Goal: Navigation & Orientation: Find specific page/section

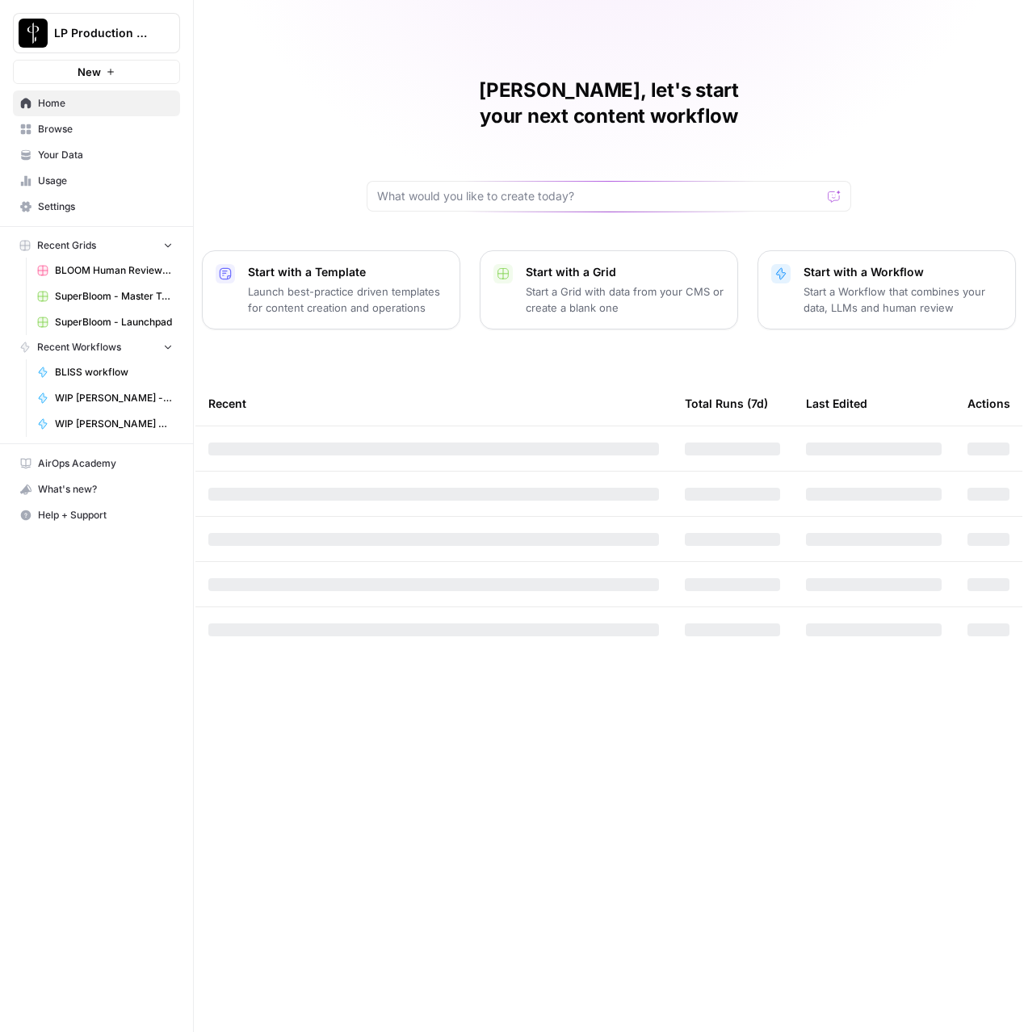
click at [52, 128] on span "Browse" at bounding box center [105, 129] width 135 height 15
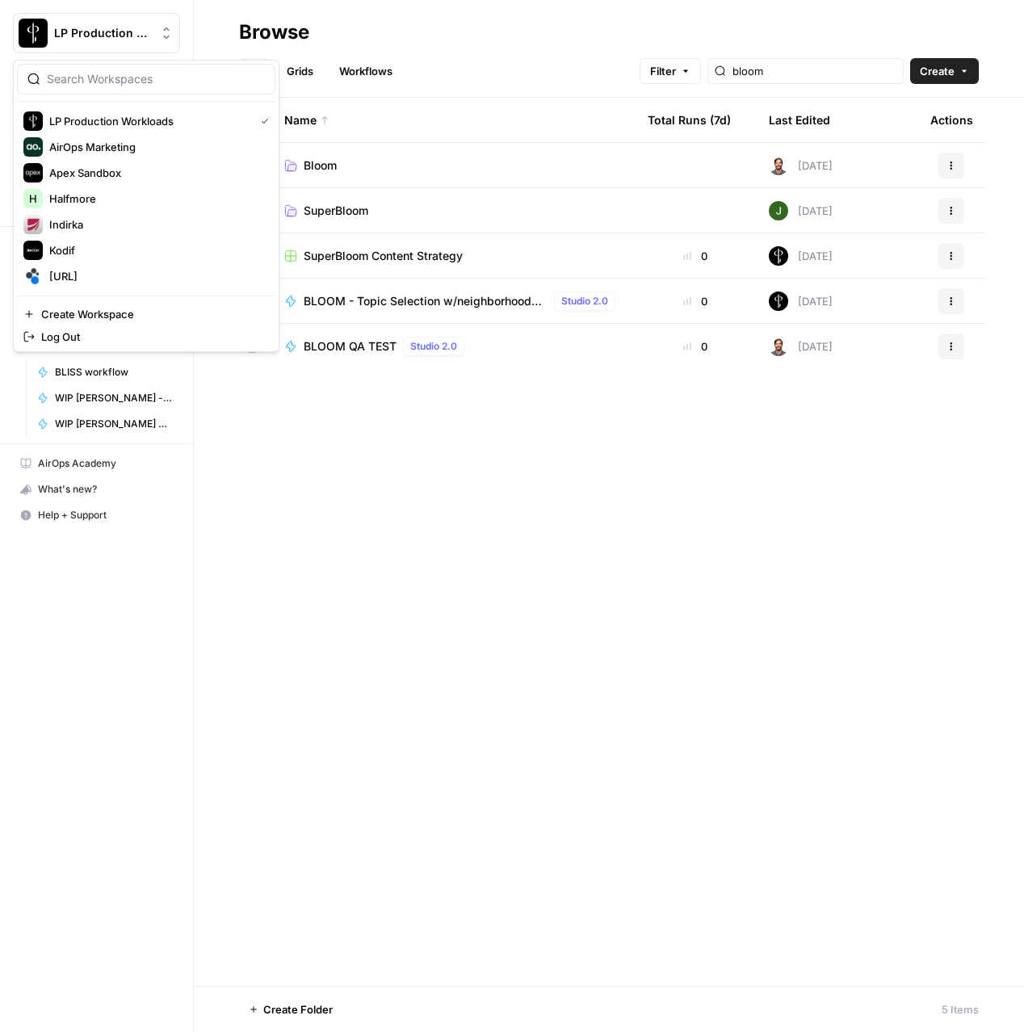
click at [81, 40] on span "LP Production Workloads" at bounding box center [103, 33] width 98 height 16
click at [65, 281] on span "[URL]" at bounding box center [155, 276] width 213 height 16
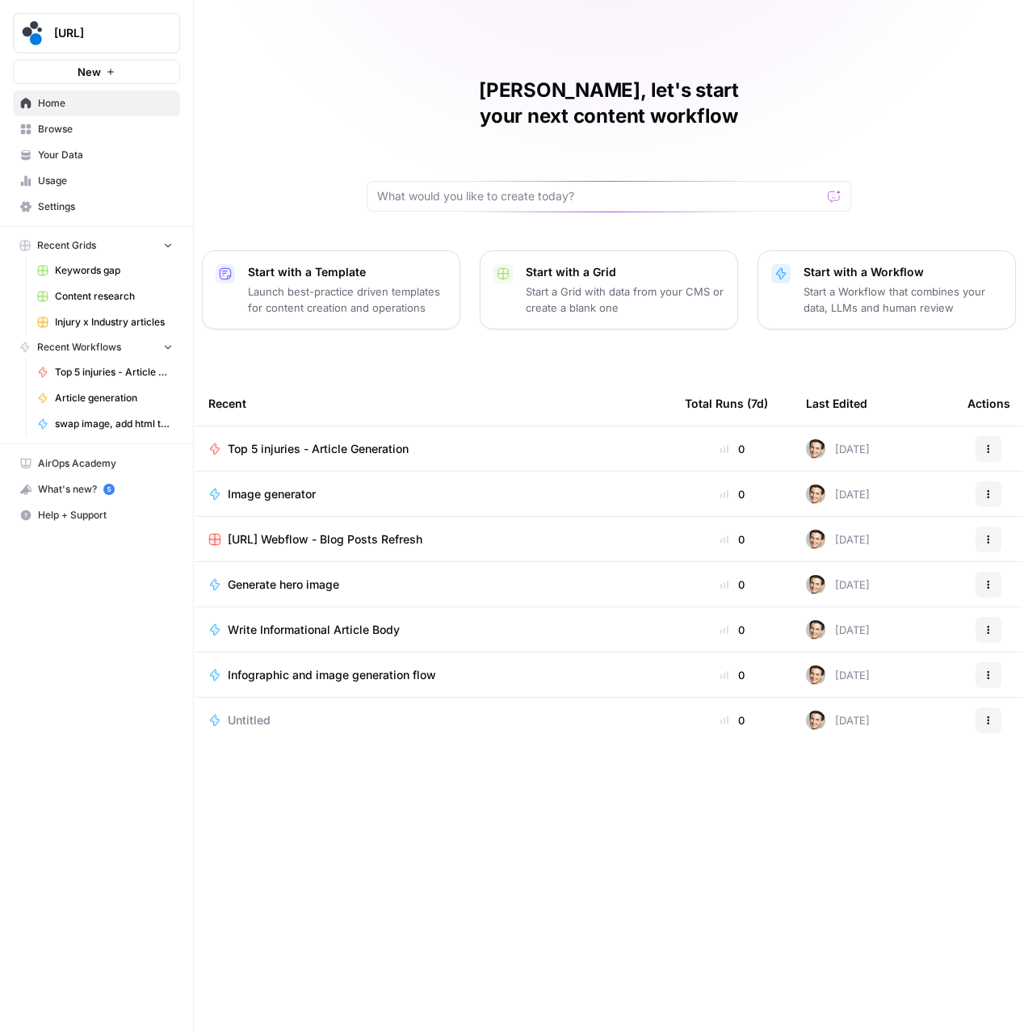
click at [52, 129] on span "Browse" at bounding box center [105, 129] width 135 height 15
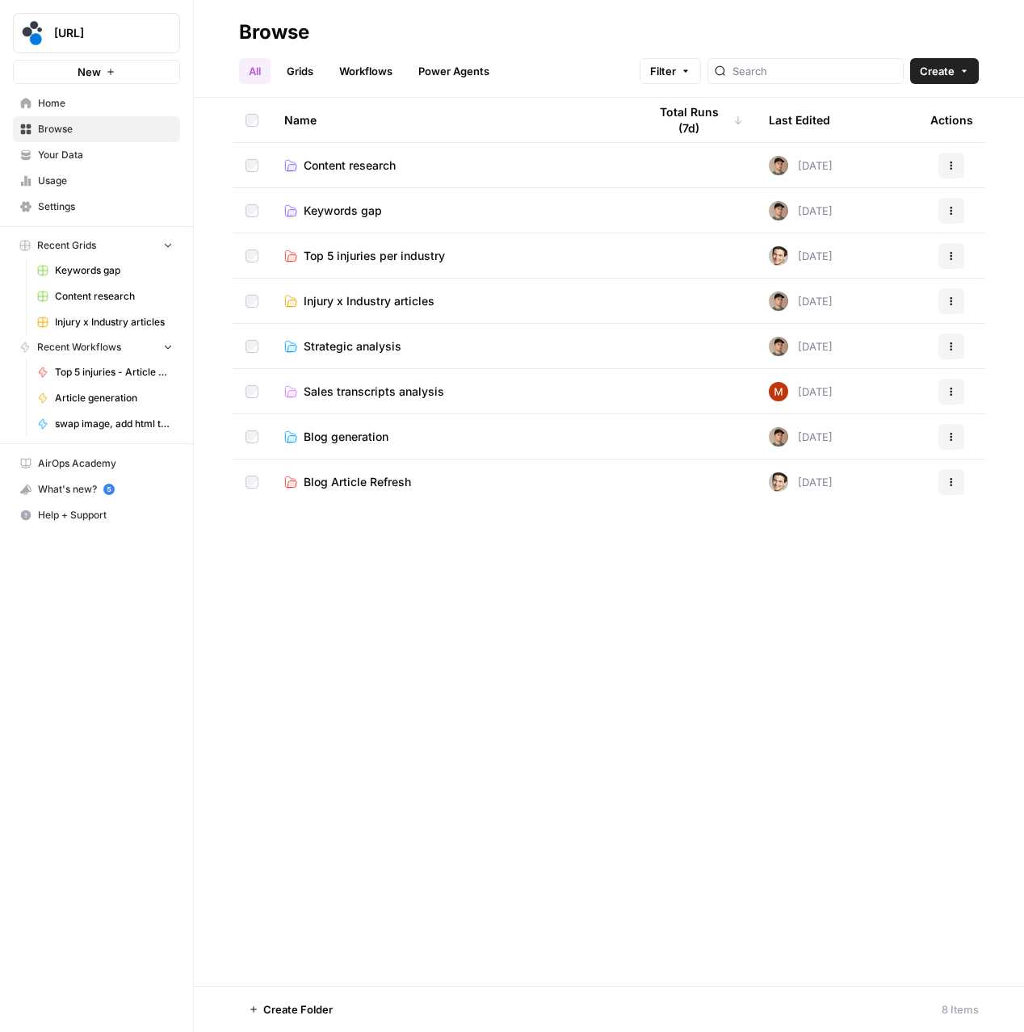
click at [353, 210] on span "Keywords gap" at bounding box center [343, 211] width 78 height 16
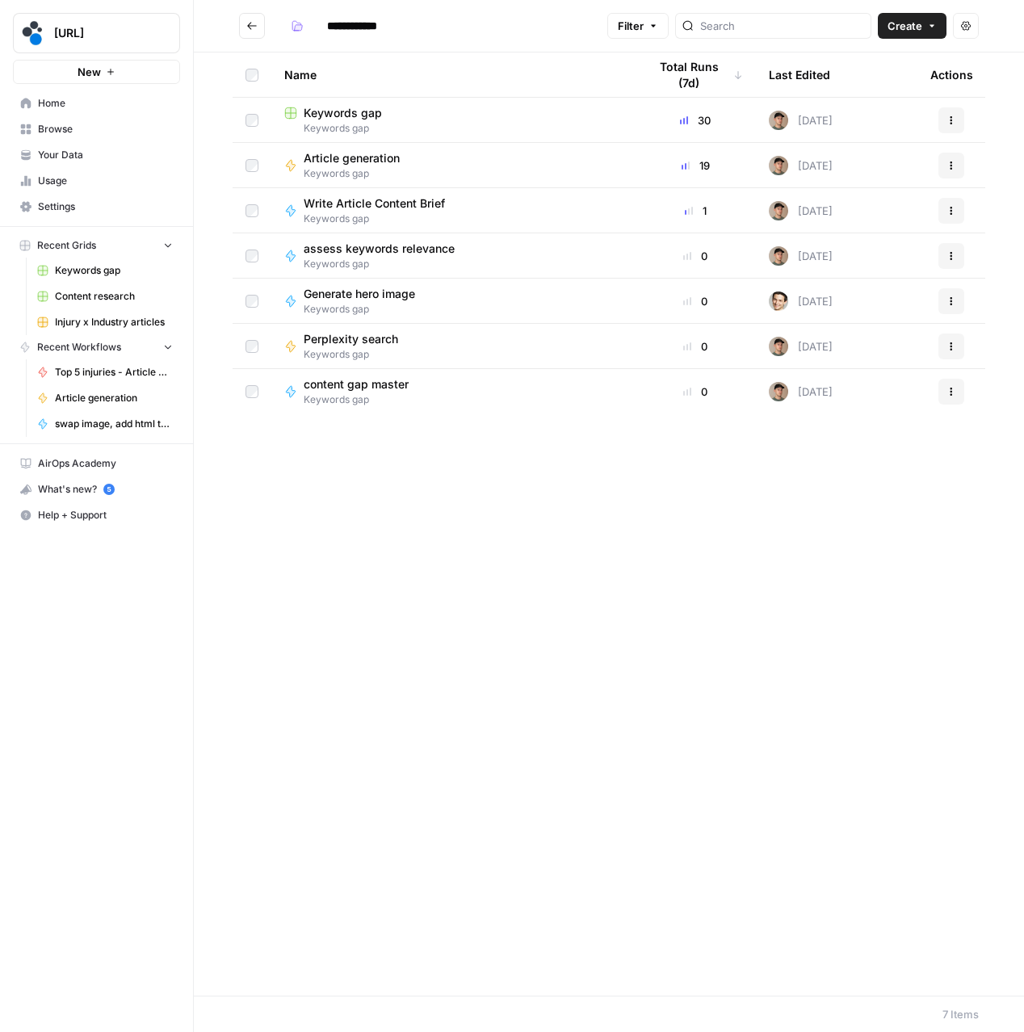
click at [344, 121] on span "Keywords gap" at bounding box center [453, 128] width 338 height 15
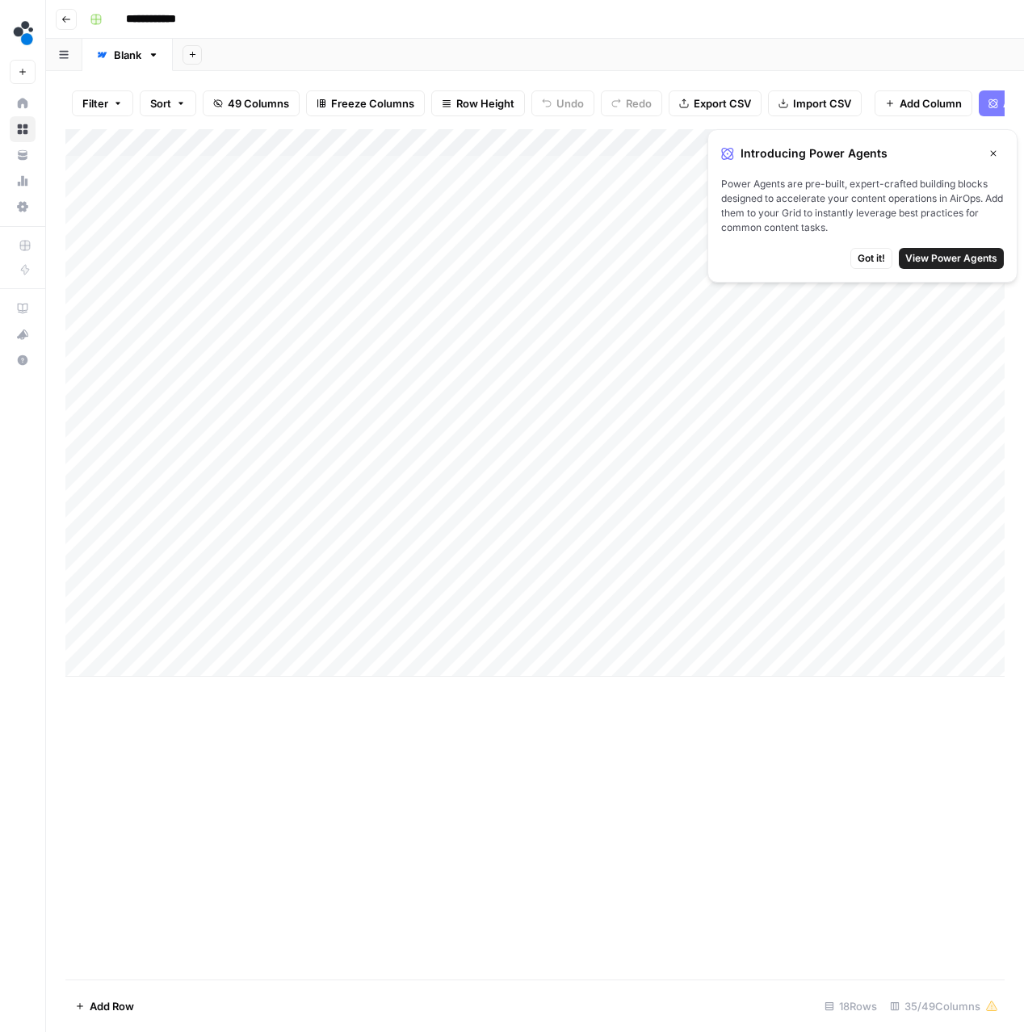
click at [985, 151] on button "Close" at bounding box center [993, 153] width 21 height 21
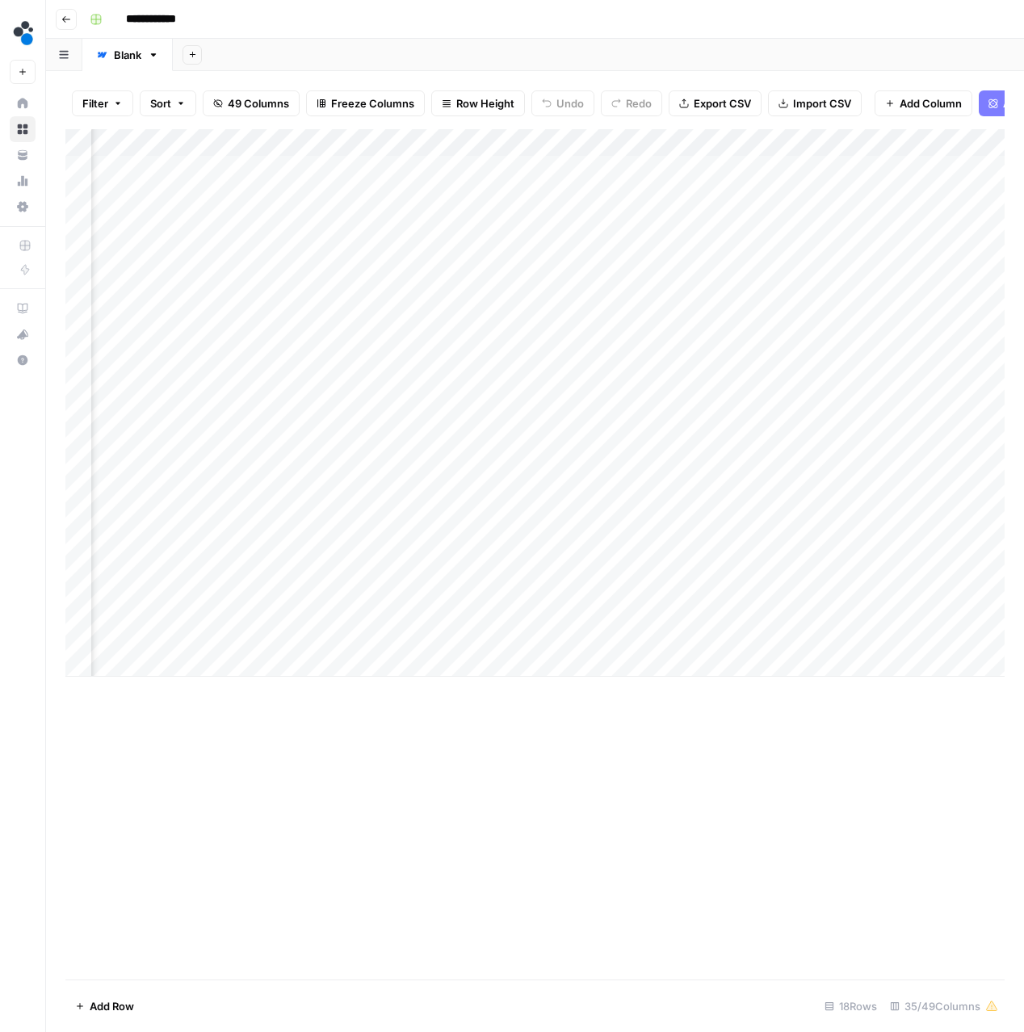
scroll to position [0, 4684]
click at [456, 167] on div "Add Column" at bounding box center [534, 403] width 939 height 548
click at [459, 171] on div "Add Column" at bounding box center [534, 403] width 939 height 548
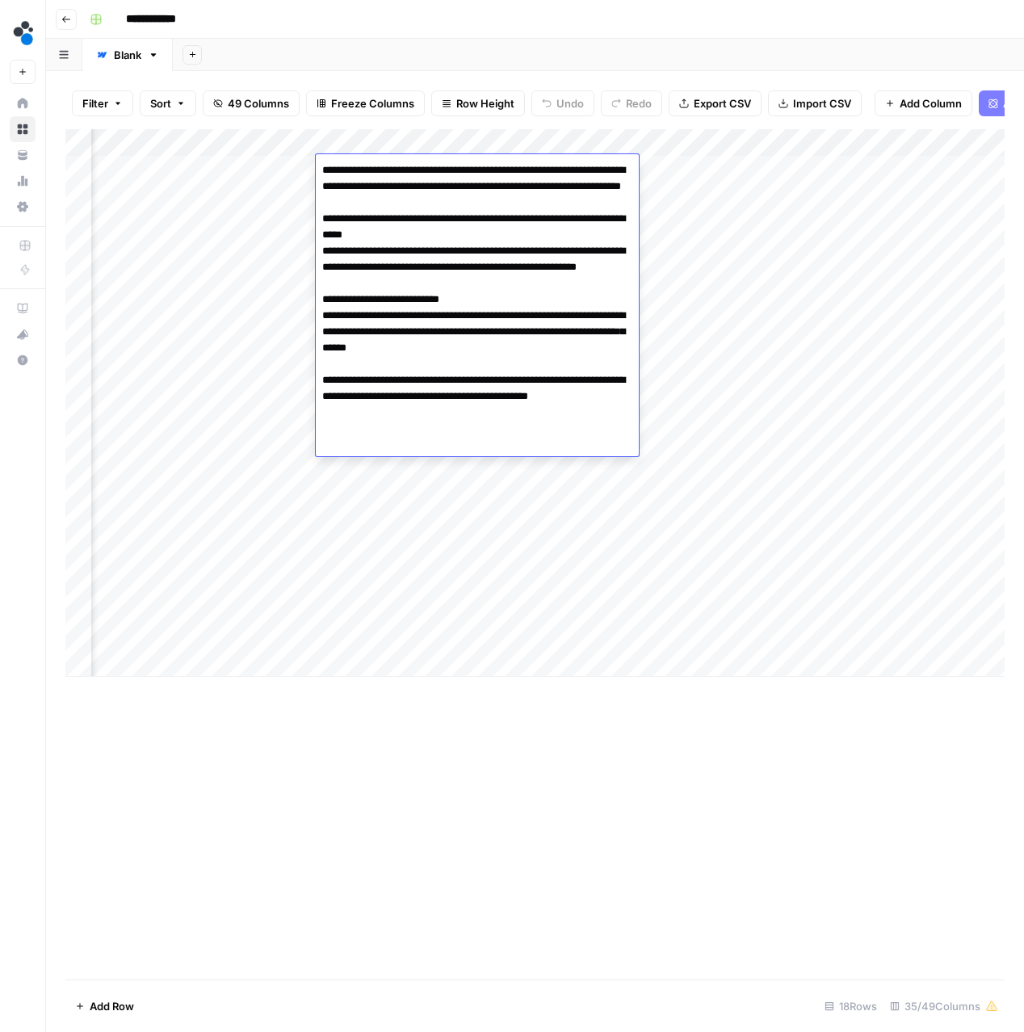
click at [405, 491] on div "Add Column" at bounding box center [534, 403] width 939 height 548
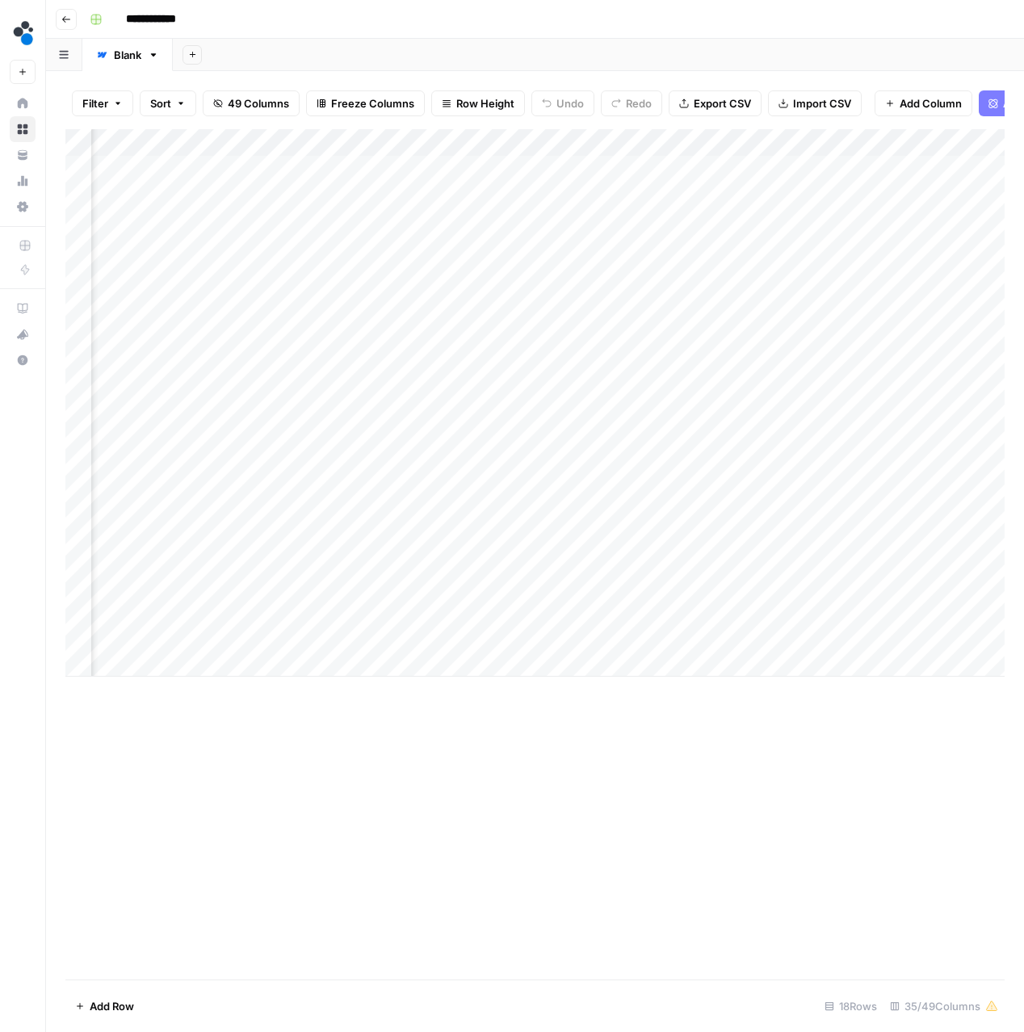
click at [345, 189] on div "Add Column" at bounding box center [534, 403] width 939 height 548
click at [351, 363] on div "Add Column" at bounding box center [534, 403] width 939 height 548
click at [381, 224] on div "Add Column" at bounding box center [534, 403] width 939 height 548
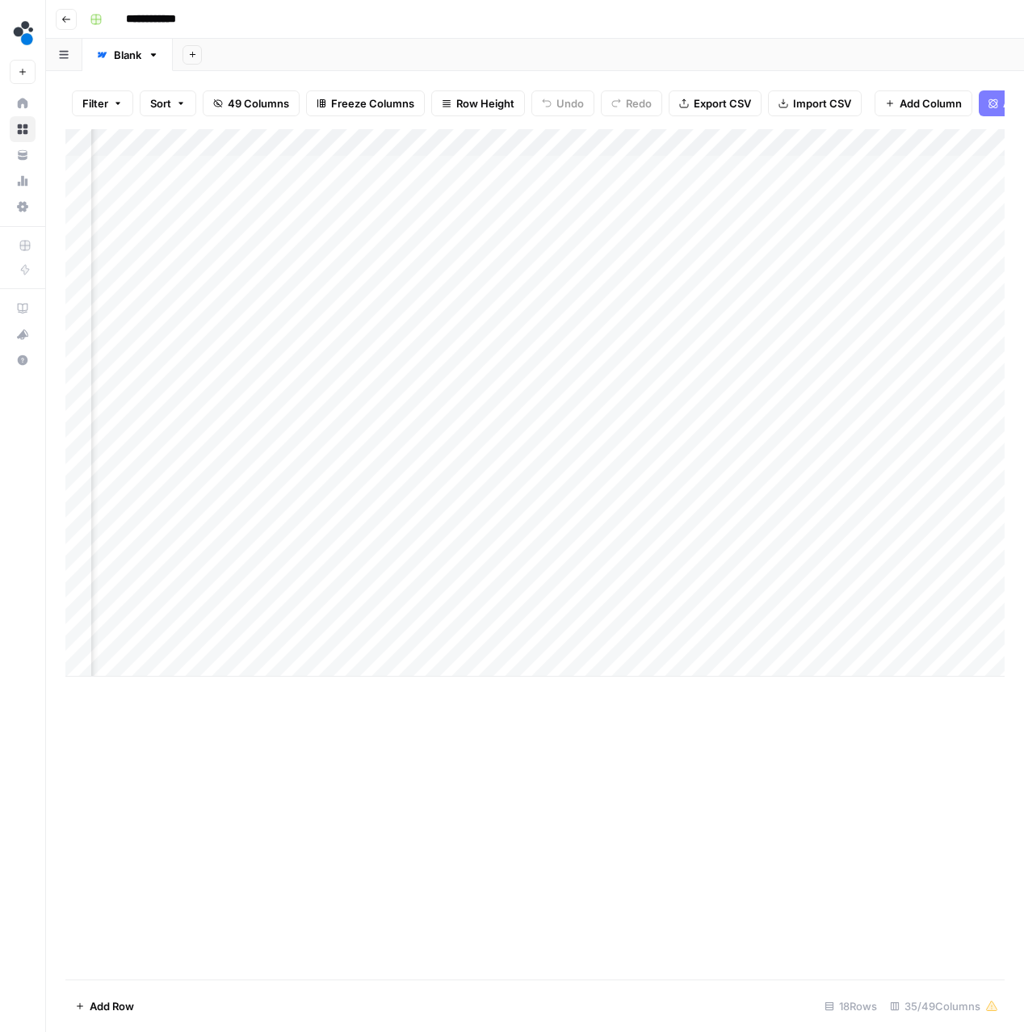
click at [367, 467] on div "Add Column" at bounding box center [534, 403] width 939 height 548
click at [378, 299] on div "Add Column" at bounding box center [534, 403] width 939 height 548
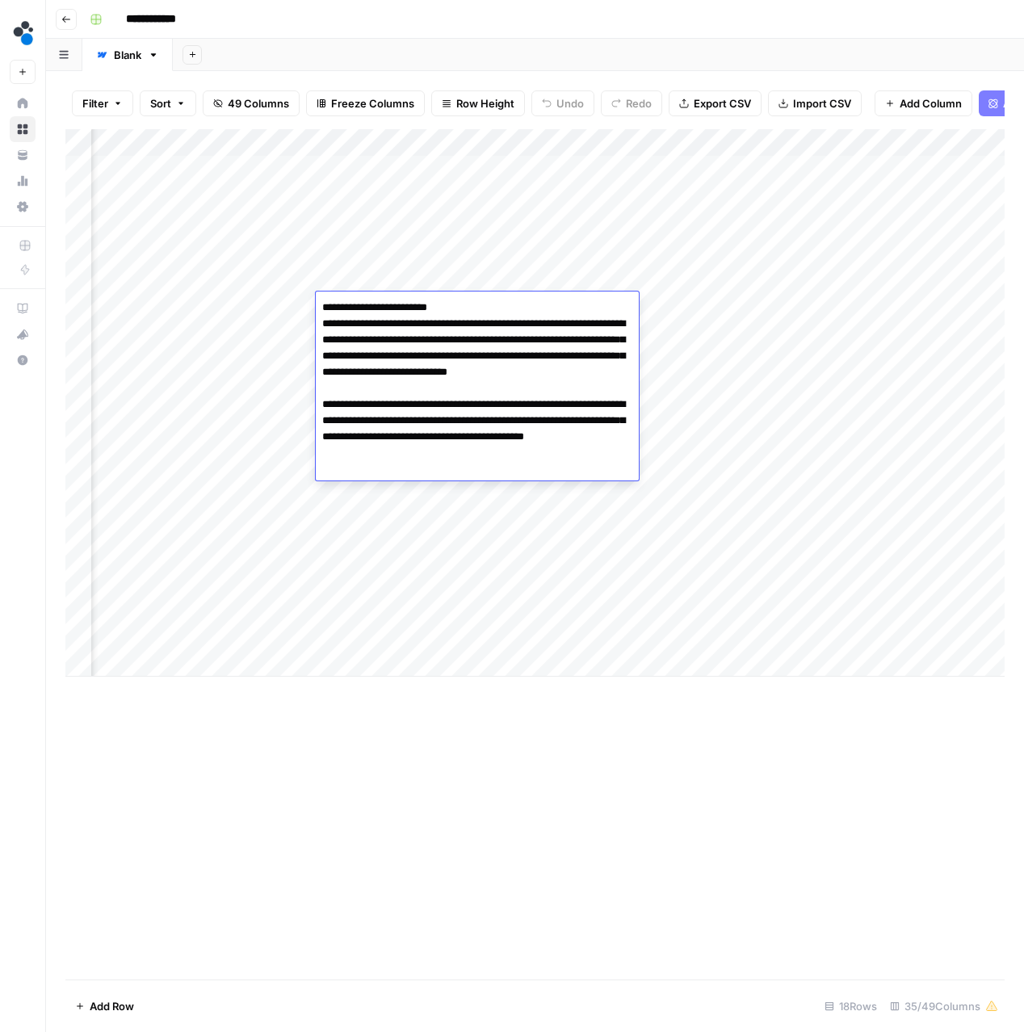
click at [390, 509] on div "Add Column" at bounding box center [534, 403] width 939 height 548
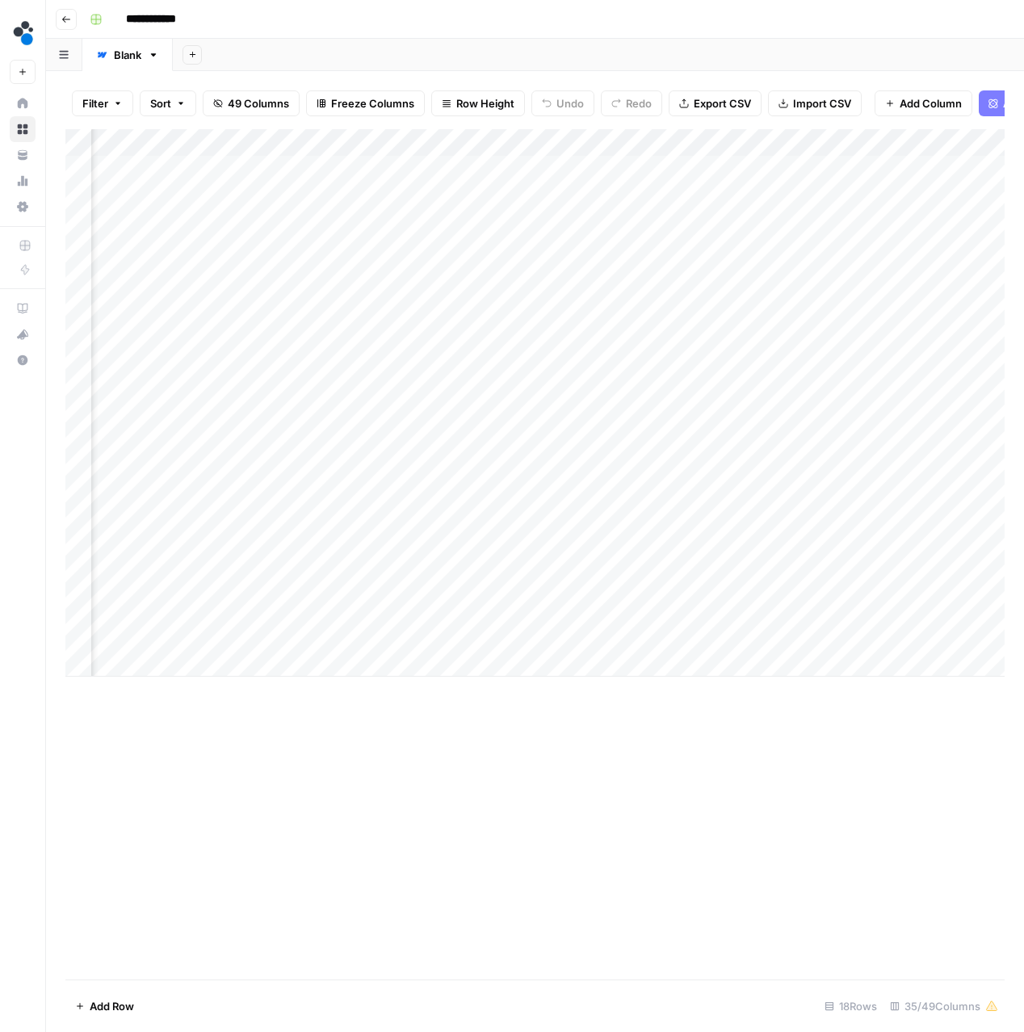
click at [372, 334] on div "Add Column" at bounding box center [534, 403] width 939 height 548
click at [398, 541] on div "Add Column" at bounding box center [534, 403] width 939 height 548
click at [342, 353] on div "Add Column" at bounding box center [534, 403] width 939 height 548
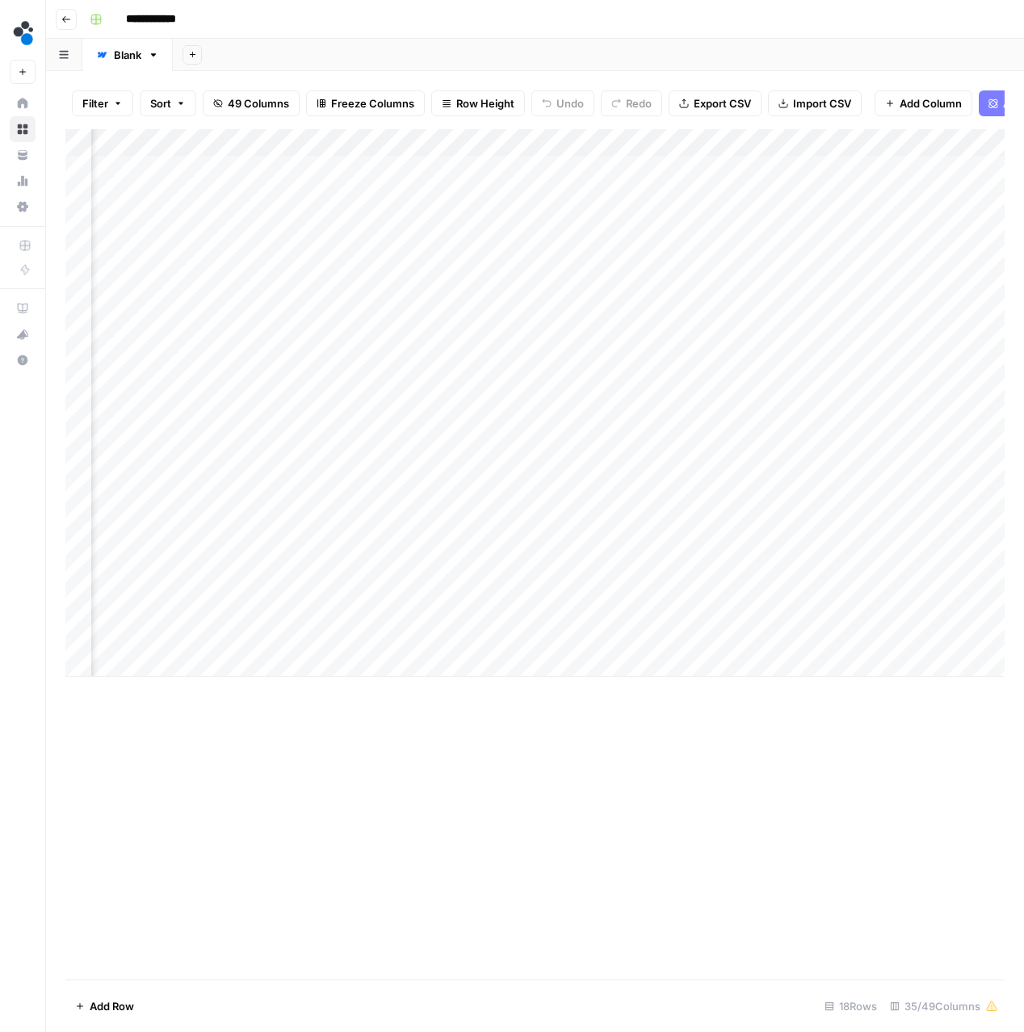
click at [265, 375] on div "Add Column" at bounding box center [534, 403] width 939 height 548
click at [389, 395] on div "Add Column" at bounding box center [534, 403] width 939 height 548
click at [399, 574] on div "Add Column" at bounding box center [534, 403] width 939 height 548
click at [394, 436] on div "Add Column" at bounding box center [534, 403] width 939 height 548
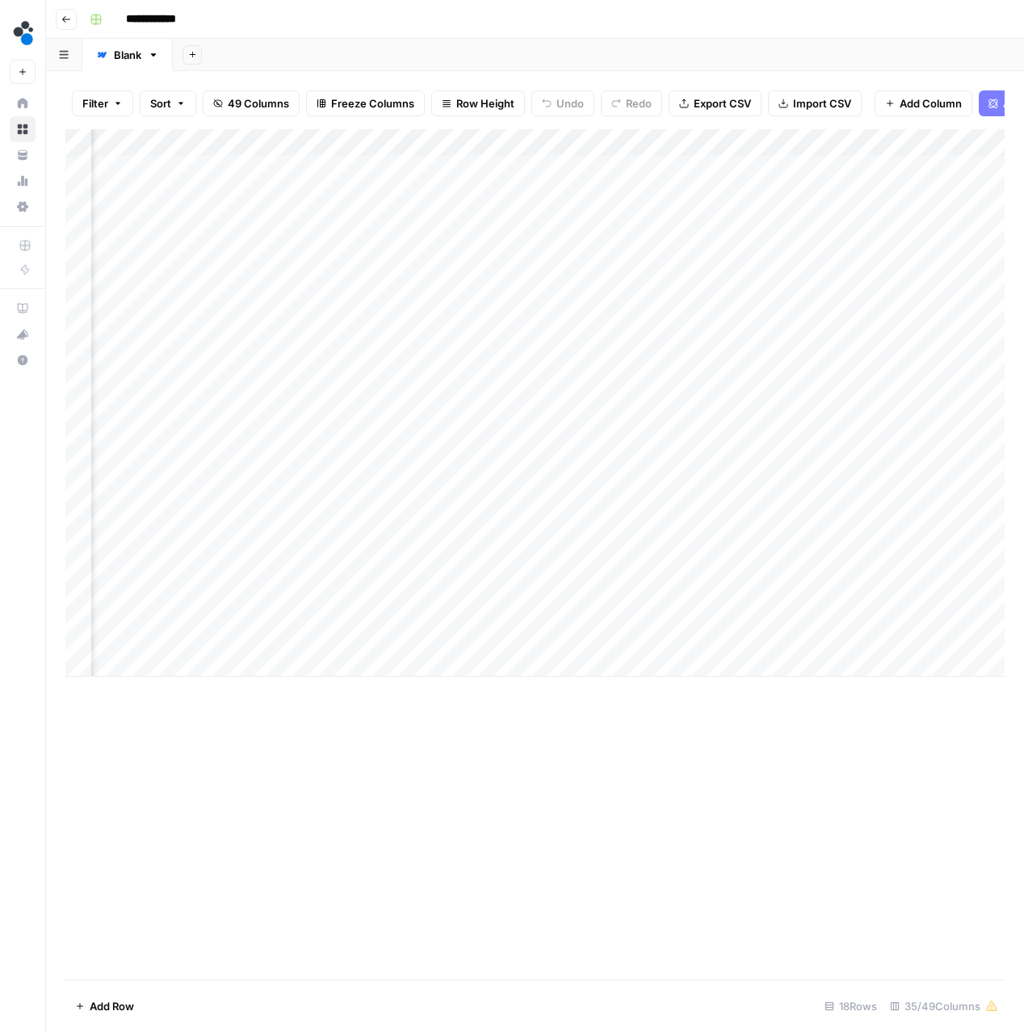
click at [394, 436] on div "Add Column" at bounding box center [534, 403] width 939 height 548
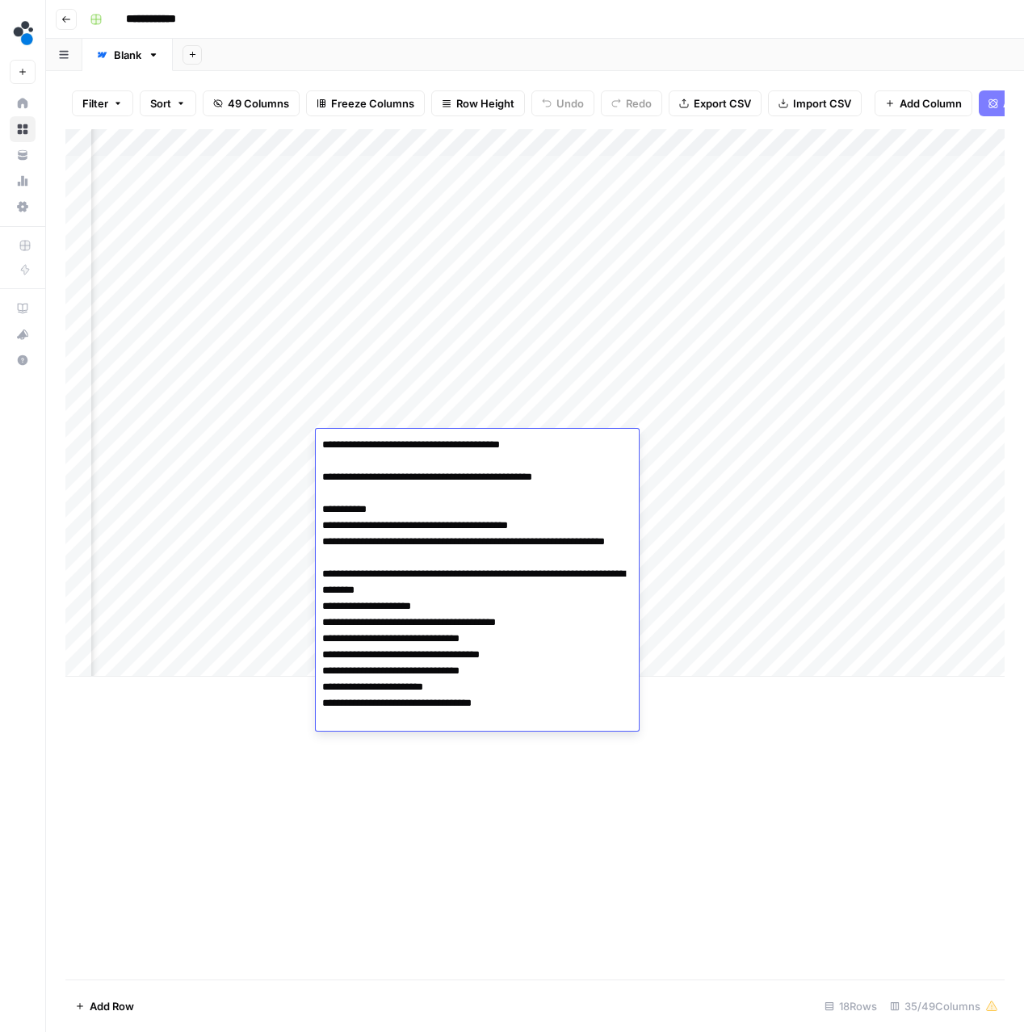
click at [280, 556] on div "Add Column" at bounding box center [534, 403] width 939 height 548
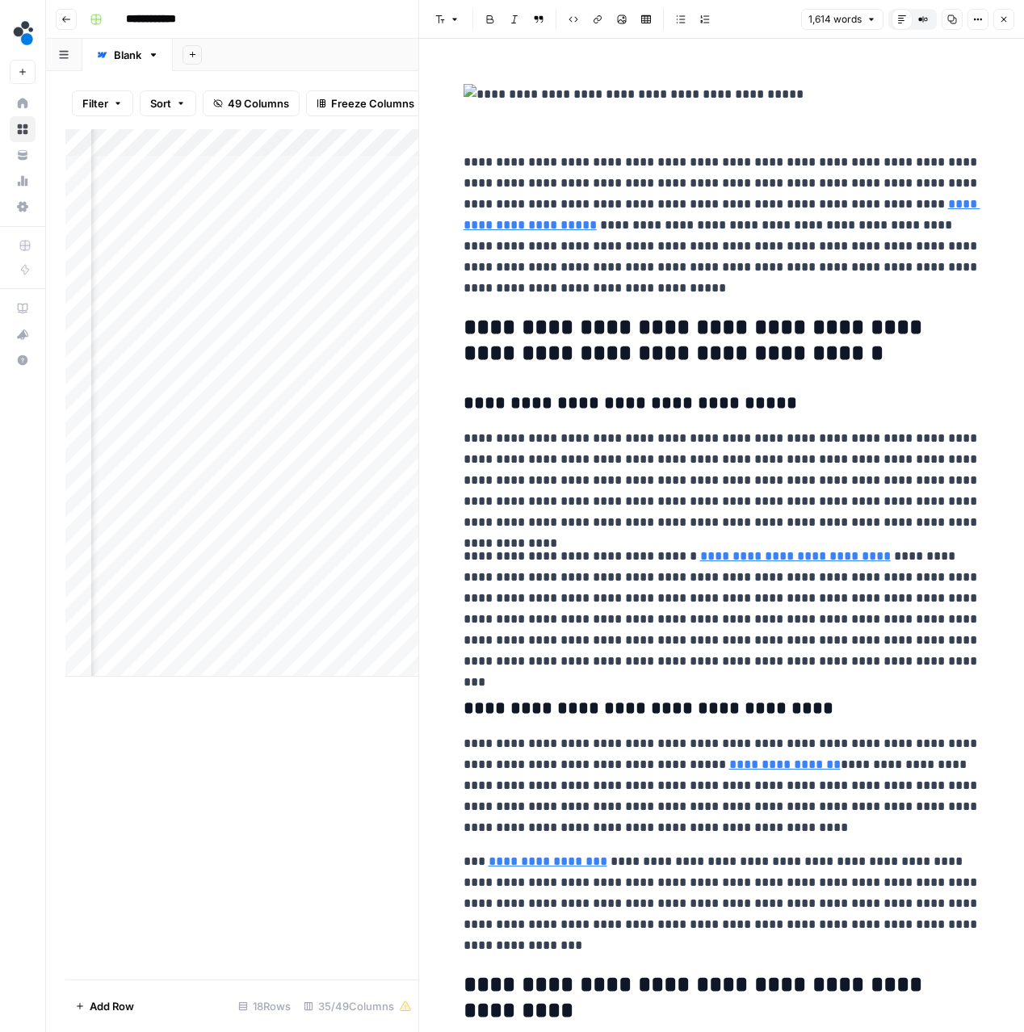
click at [1006, 19] on icon "button" at bounding box center [1004, 20] width 10 height 10
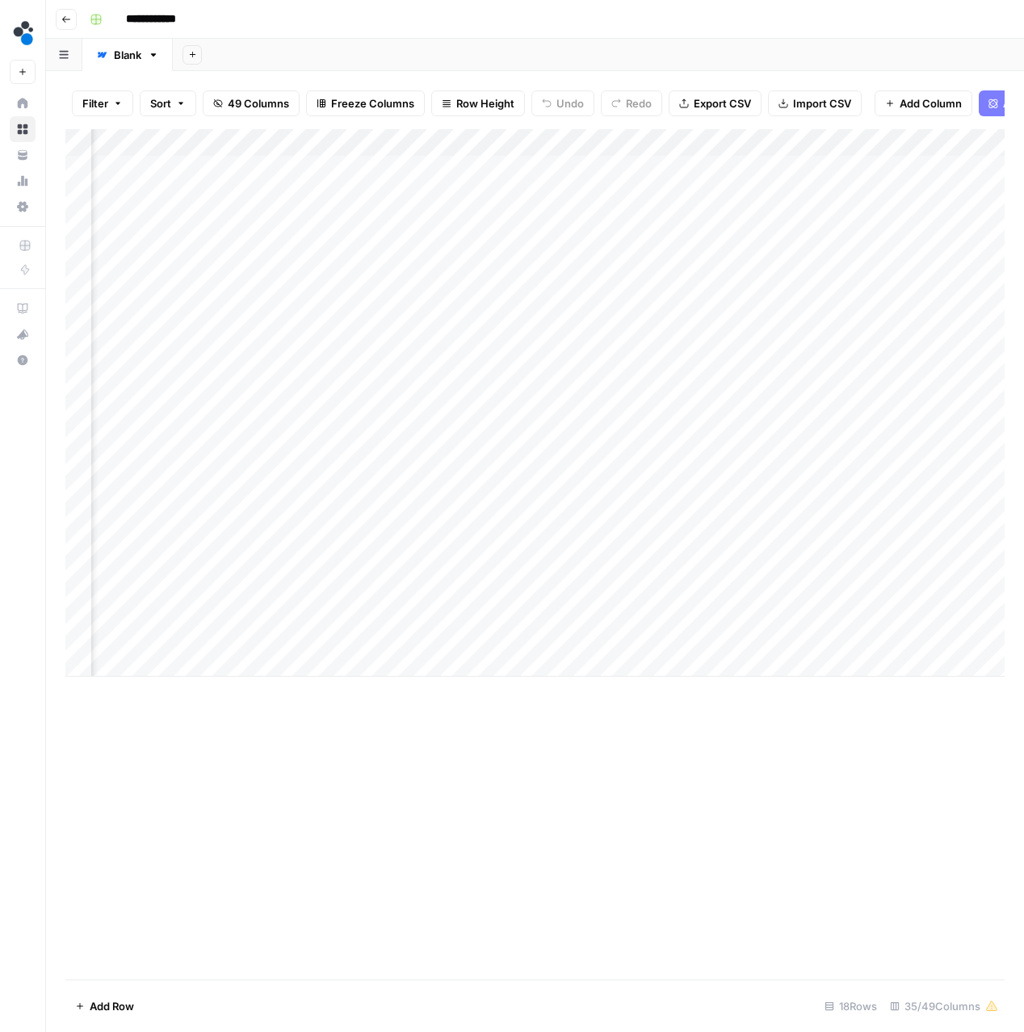
scroll to position [0, 3258]
click at [488, 170] on div "Add Column" at bounding box center [534, 403] width 939 height 548
click at [487, 170] on div "Add Column" at bounding box center [534, 403] width 939 height 548
click at [73, 23] on button "Go back" at bounding box center [66, 19] width 21 height 21
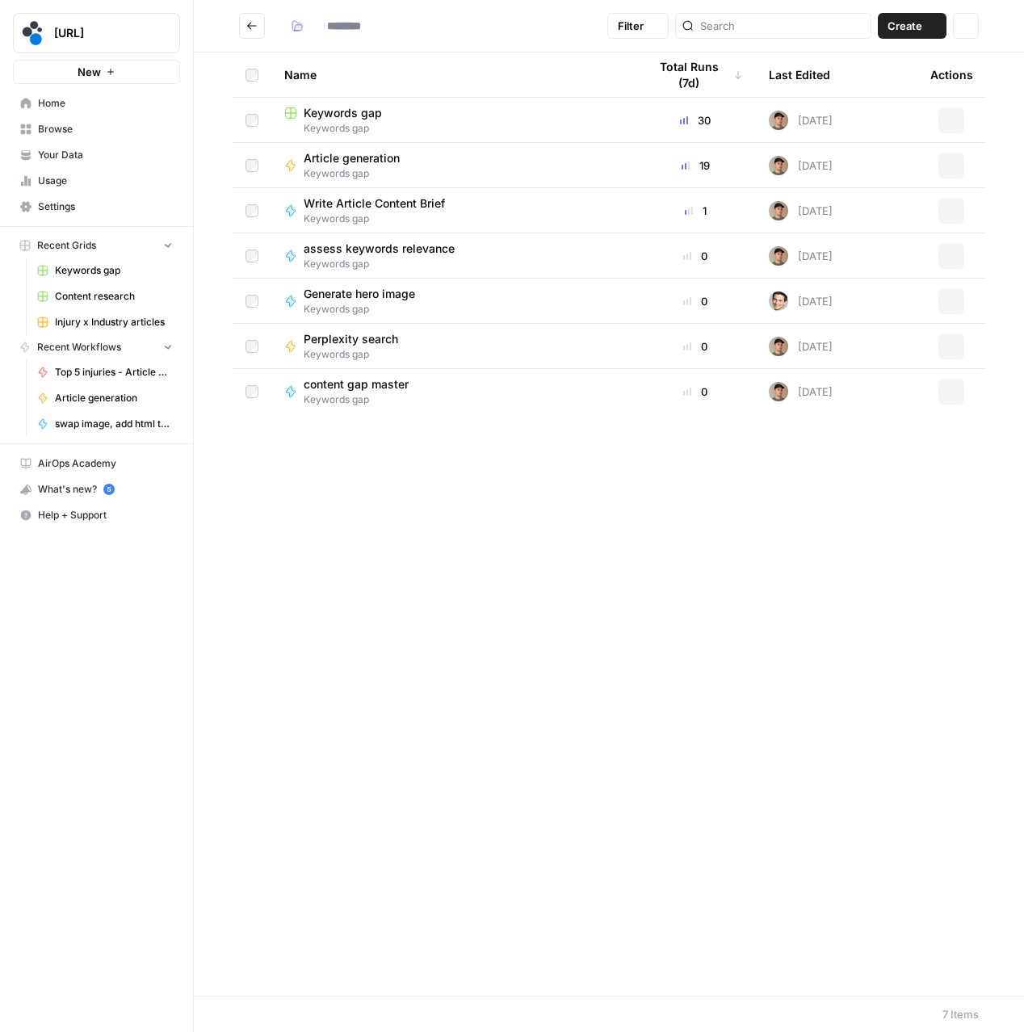
type input "**********"
click at [253, 31] on button "Go back" at bounding box center [252, 26] width 26 height 26
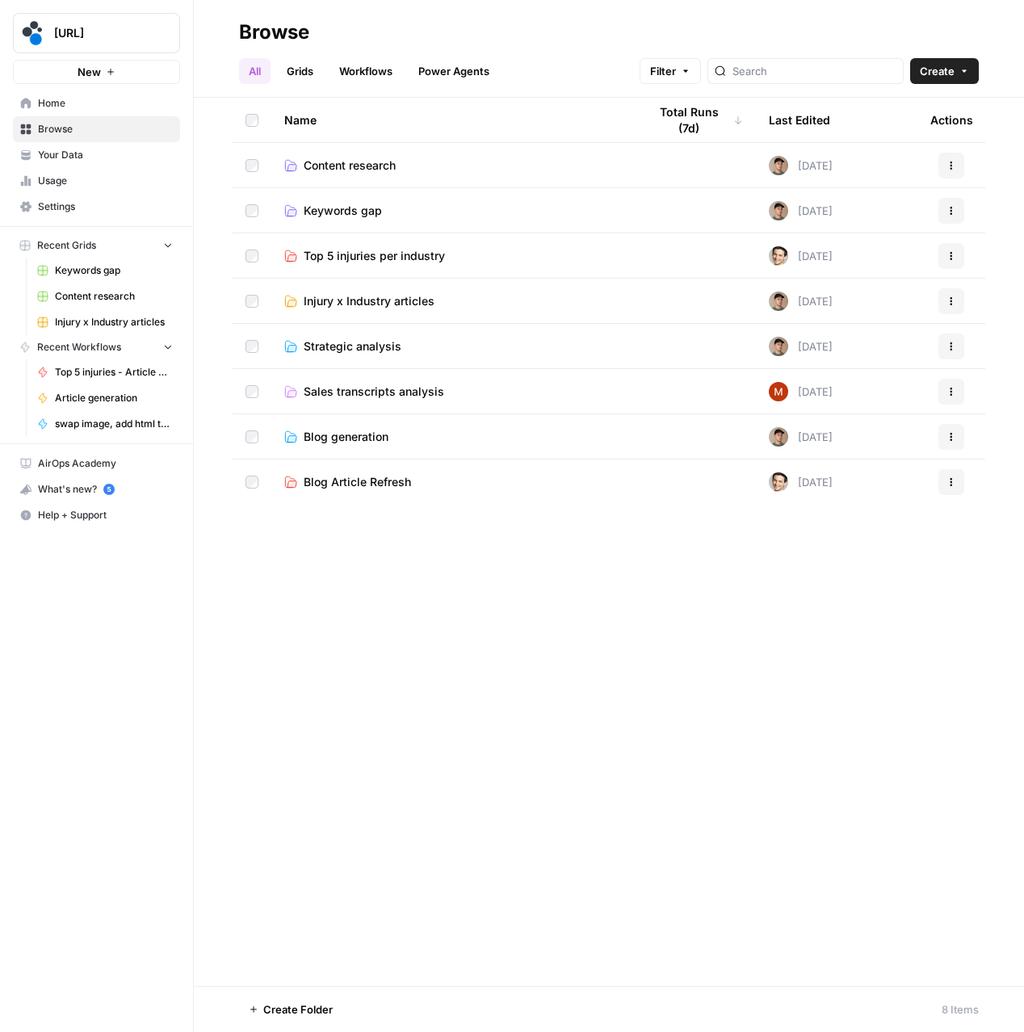
click at [326, 169] on span "Content research" at bounding box center [350, 165] width 92 height 16
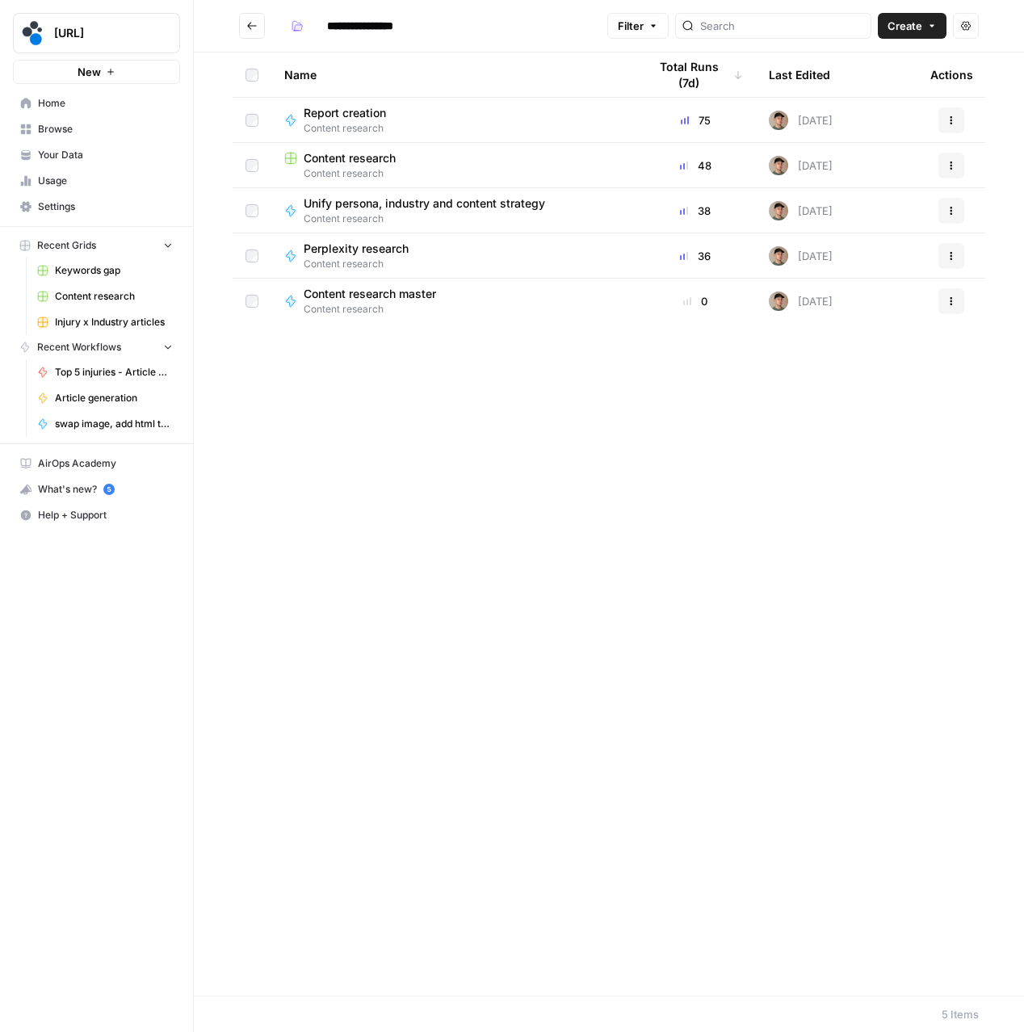
click at [326, 162] on span "Content research" at bounding box center [350, 158] width 92 height 16
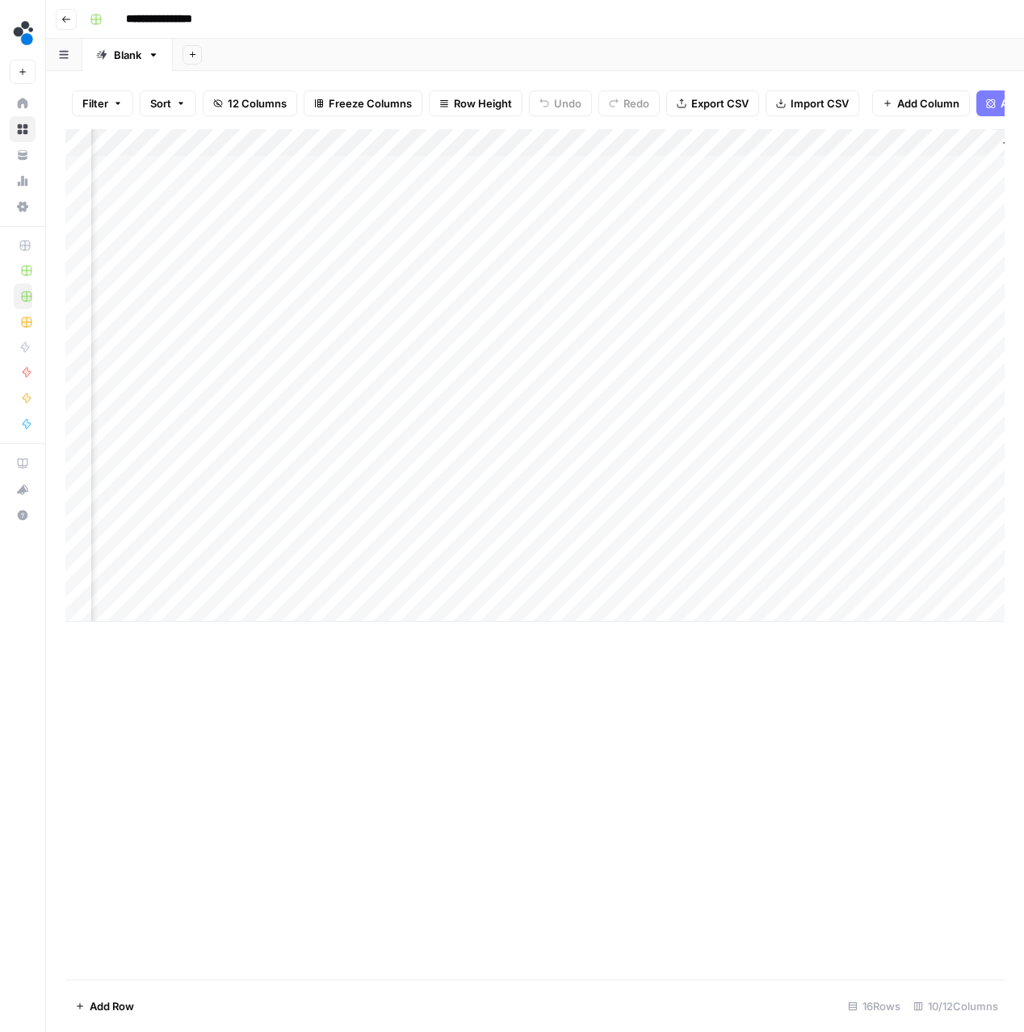
scroll to position [0, 811]
